Goal: Check status: Check status

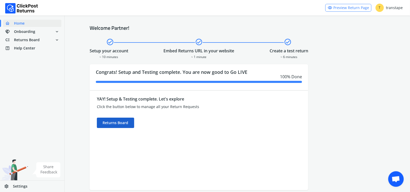
click at [125, 125] on div "Returns Board" at bounding box center [115, 123] width 37 height 10
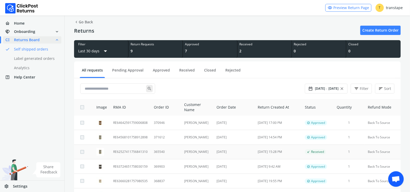
scroll to position [21, 0]
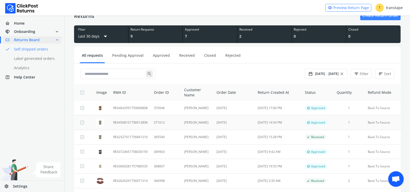
click at [168, 124] on td "371612" at bounding box center [166, 122] width 30 height 14
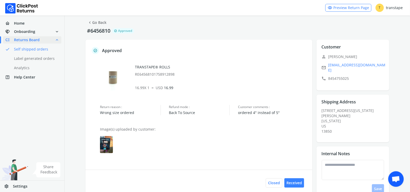
scroll to position [7, 0]
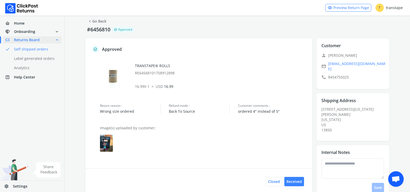
click at [111, 144] on img at bounding box center [106, 143] width 13 height 17
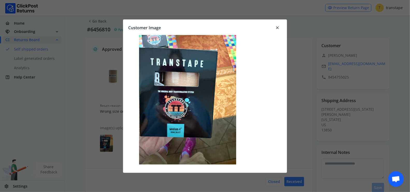
click at [278, 27] on span "close" at bounding box center [277, 27] width 5 height 7
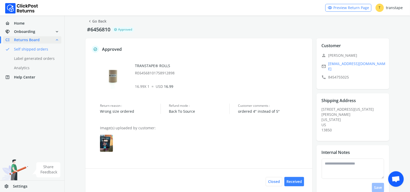
click at [110, 145] on img at bounding box center [106, 143] width 13 height 17
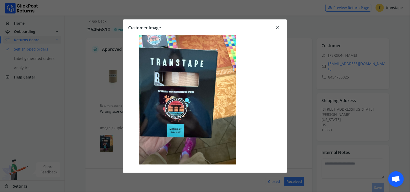
click at [277, 28] on span "close" at bounding box center [277, 27] width 5 height 7
